Goal: Find specific page/section: Find specific page/section

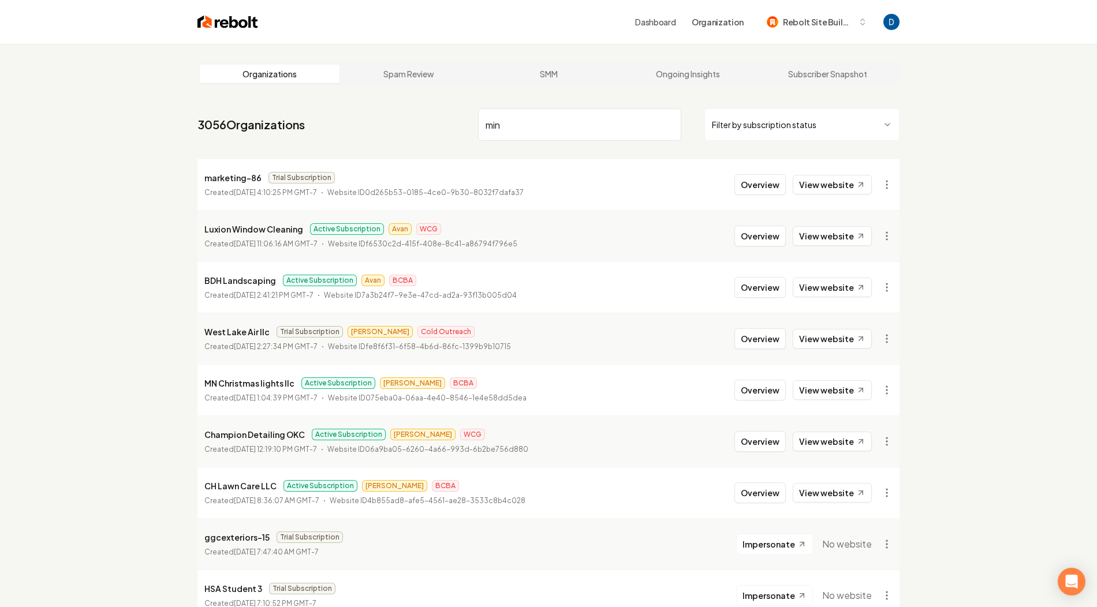
type input "mint"
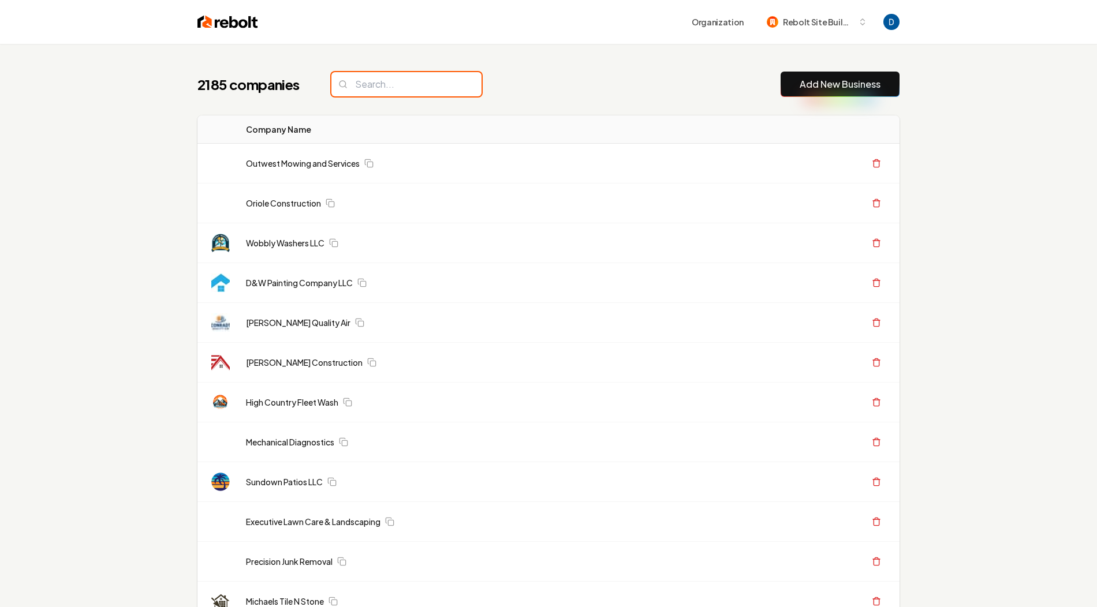
click at [410, 81] on input "search" at bounding box center [406, 84] width 150 height 24
paste input "mint"
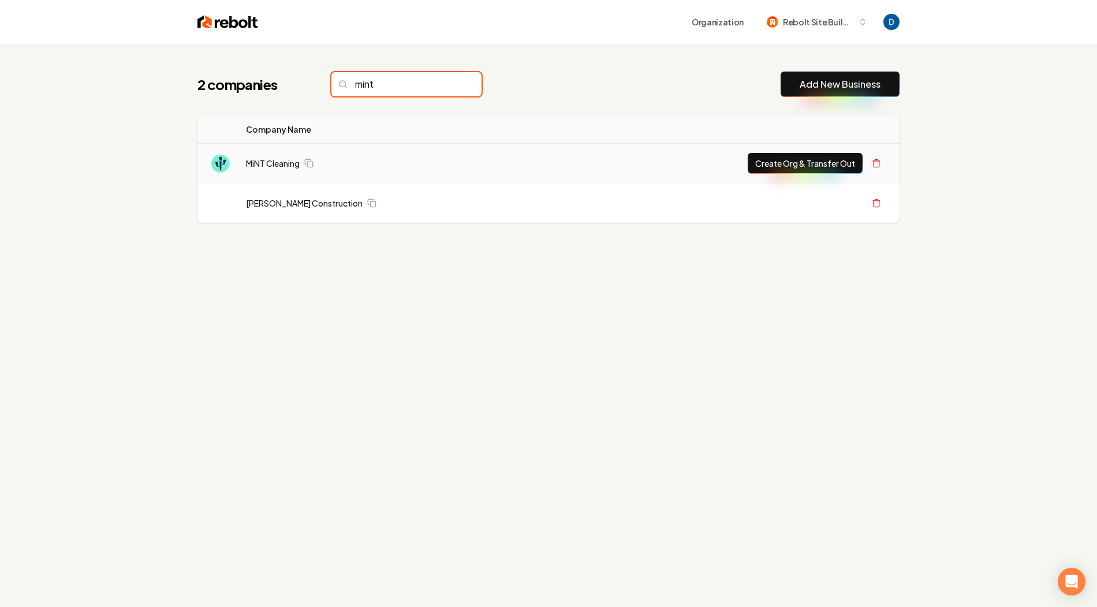
type input "mint"
click at [428, 159] on div "MiNT Cleaning" at bounding box center [397, 164] width 302 height 12
click at [256, 167] on link "MiNT Cleaning" at bounding box center [273, 164] width 54 height 12
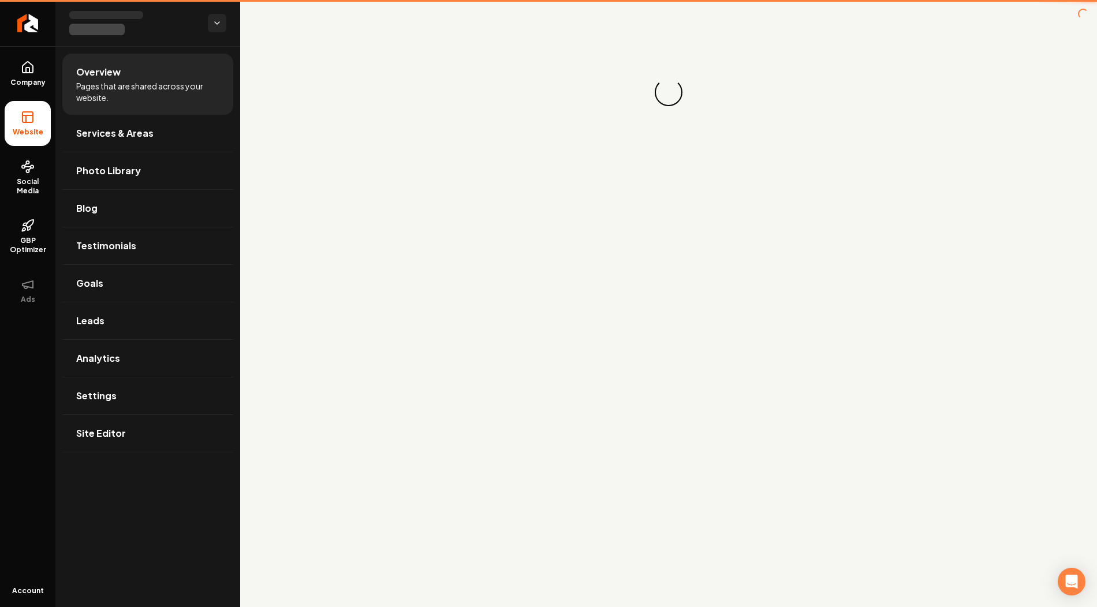
click at [256, 167] on div "Loading... Loading..." at bounding box center [668, 92] width 857 height 185
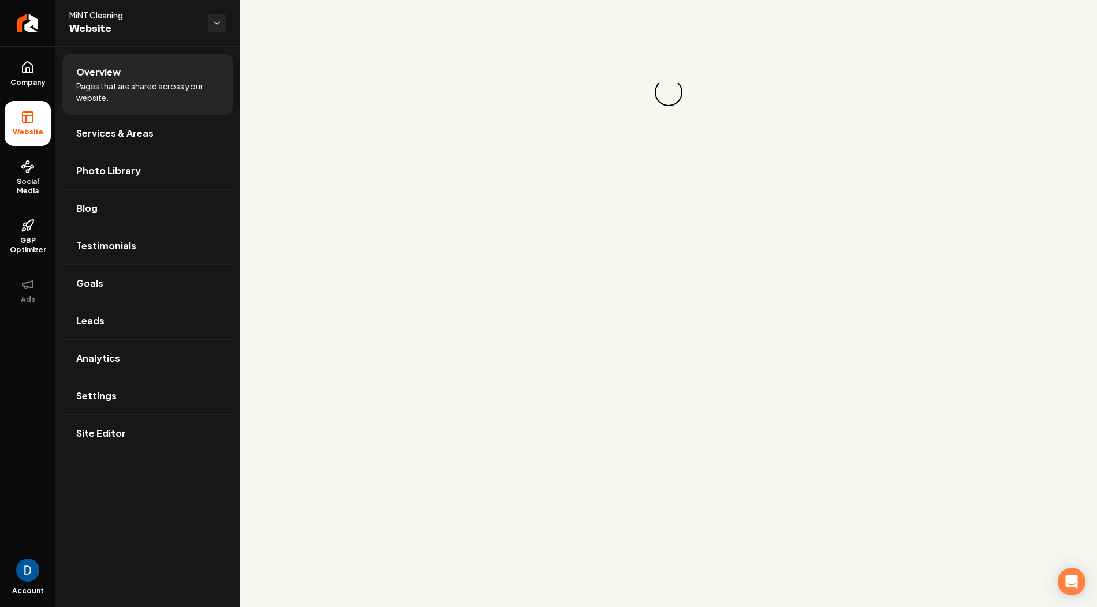
click at [104, 16] on span "MiNT Cleaning" at bounding box center [133, 15] width 129 height 12
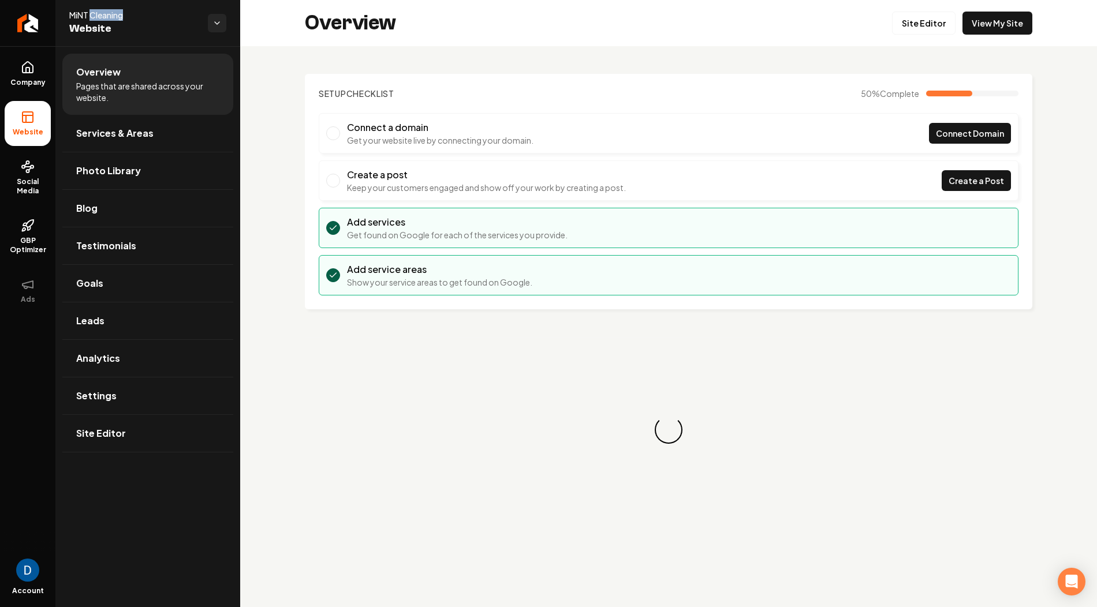
click at [104, 16] on span "MiNT Cleaning" at bounding box center [133, 15] width 129 height 12
copy span "MiNT Cleaning"
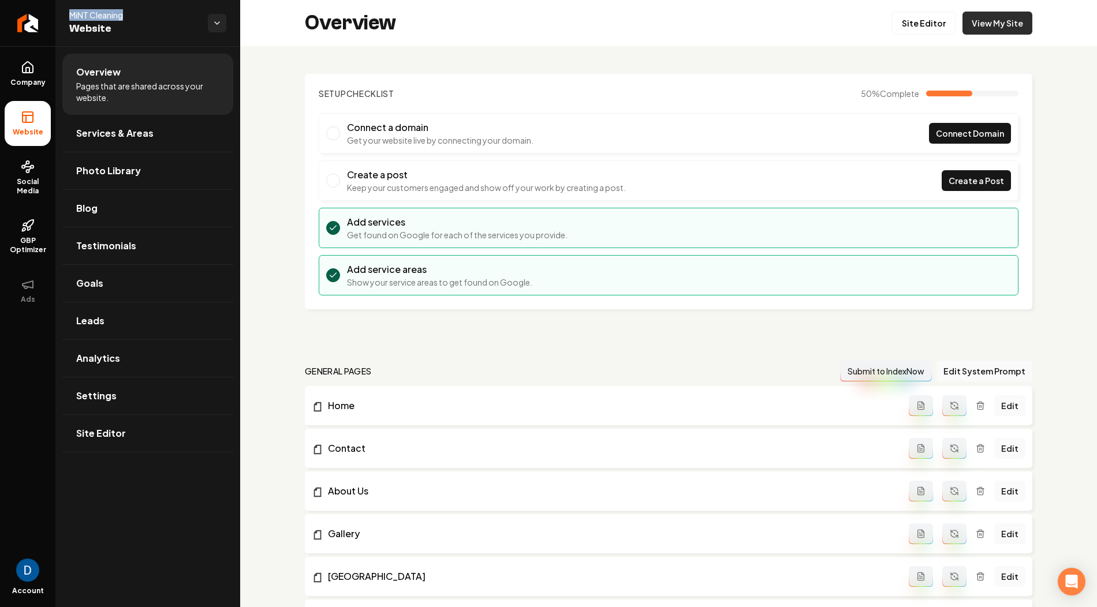
click at [994, 28] on link "View My Site" at bounding box center [997, 23] width 70 height 23
